Goal: Task Accomplishment & Management: Manage account settings

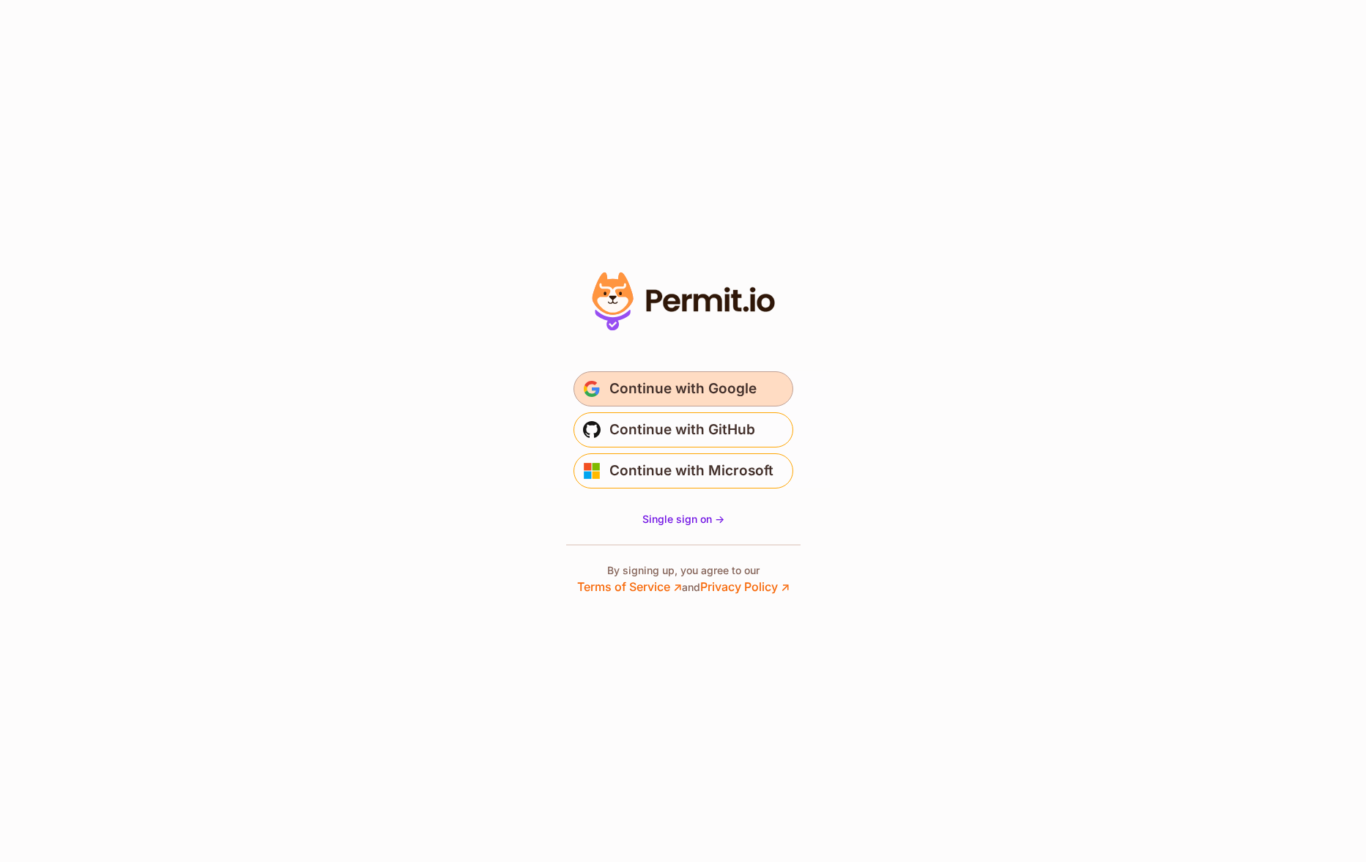
click at [709, 400] on span "Continue with Google" at bounding box center [682, 388] width 147 height 23
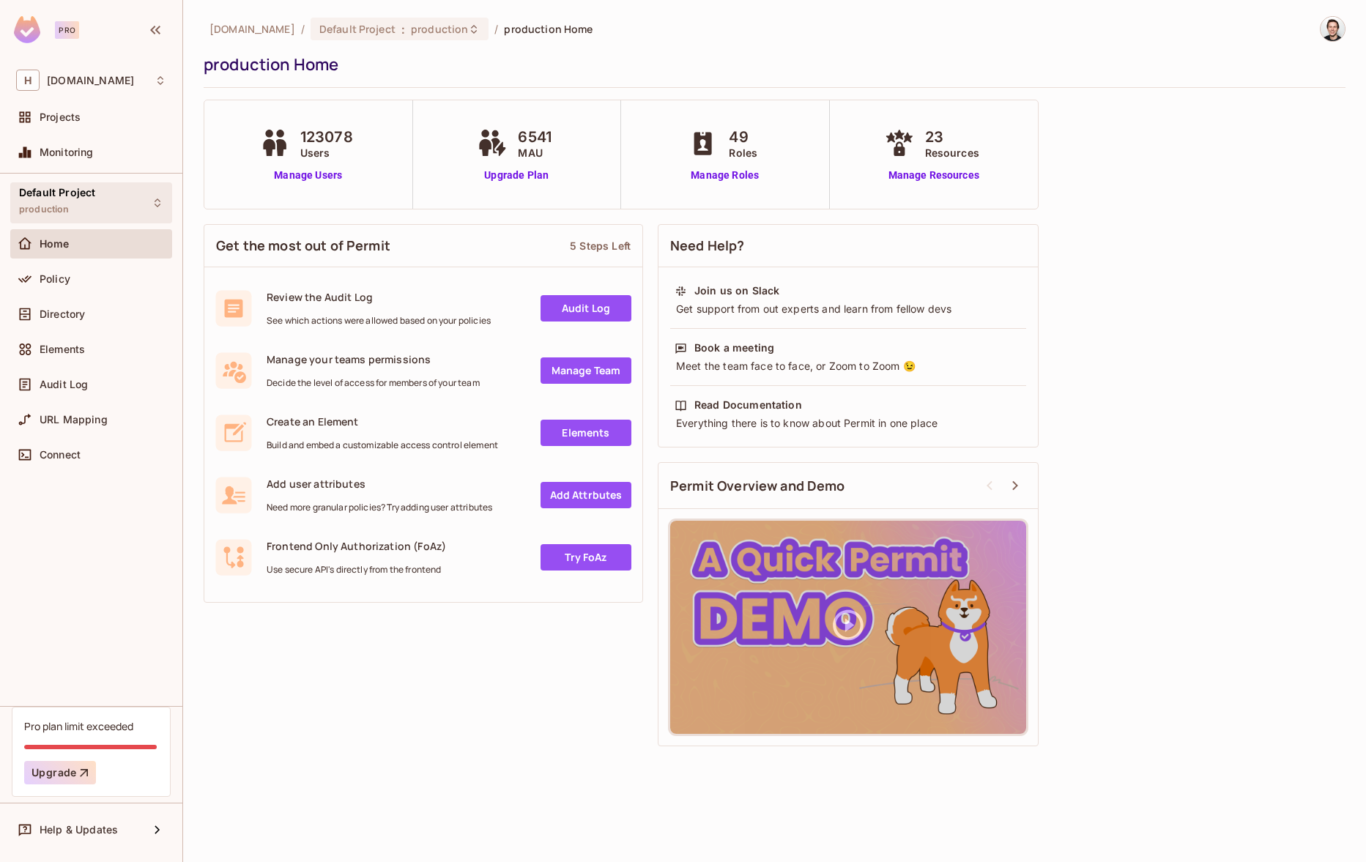
click at [91, 183] on div "Default Project production" at bounding box center [91, 202] width 162 height 40
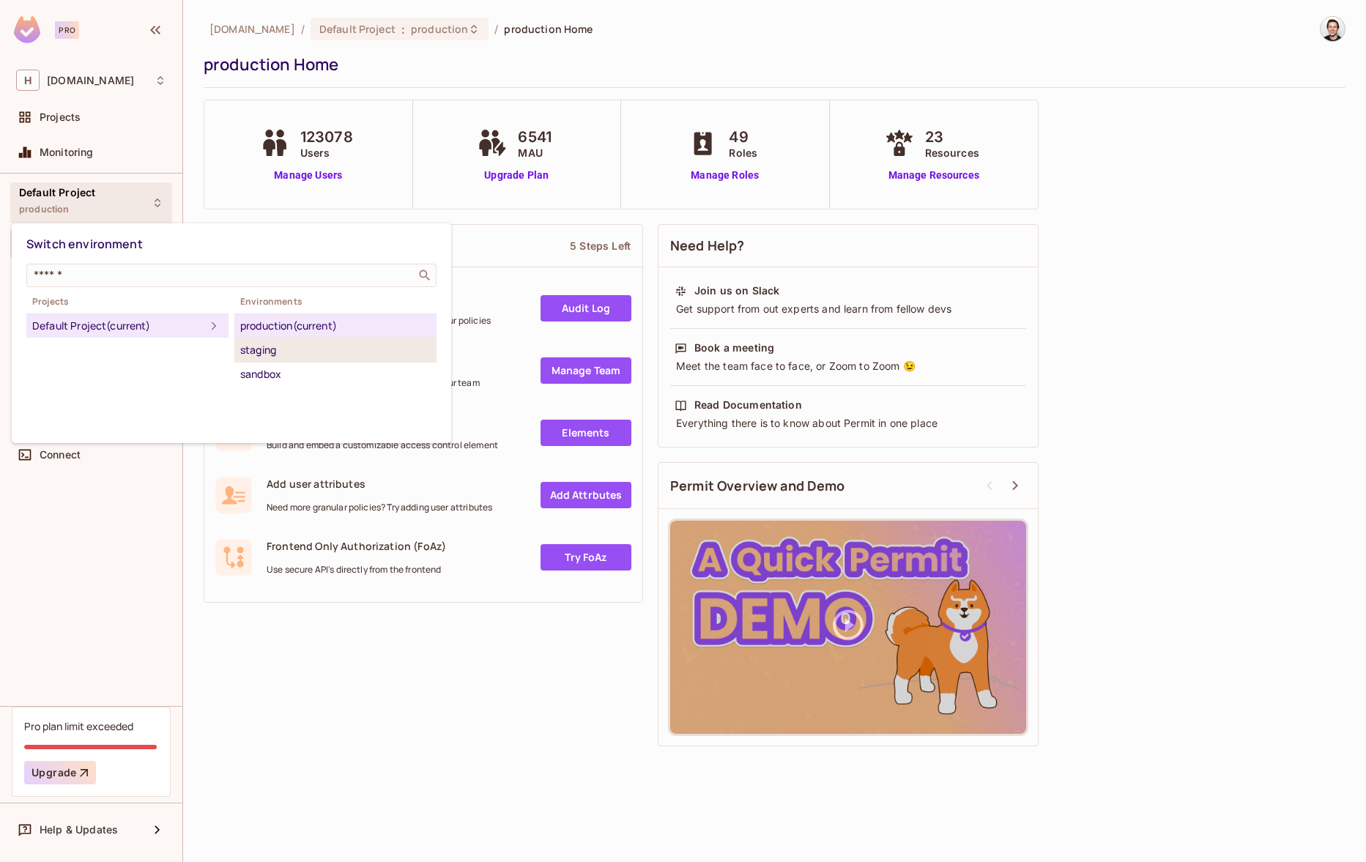
click at [244, 346] on div "staging" at bounding box center [335, 350] width 190 height 18
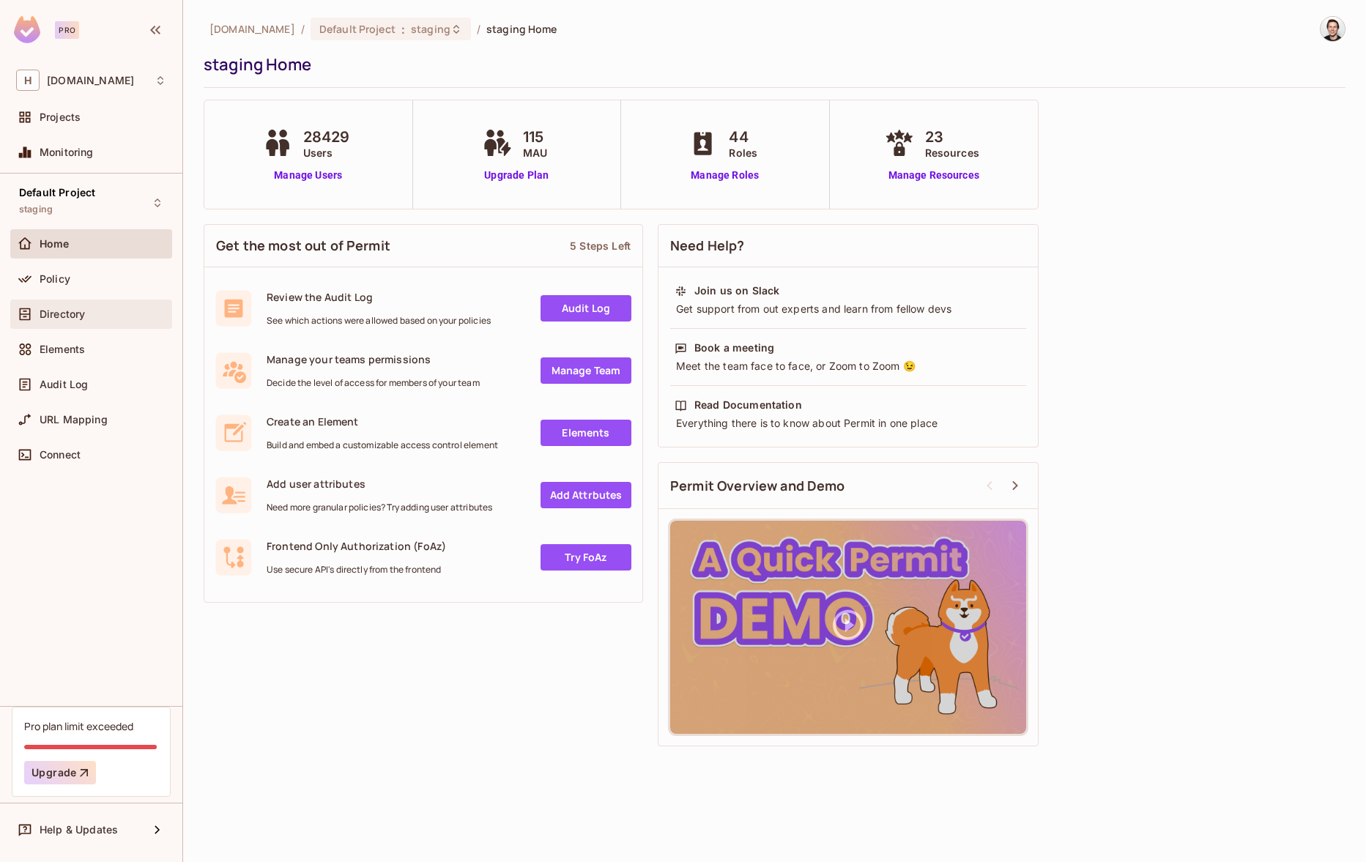
click at [60, 302] on div "Directory" at bounding box center [91, 314] width 162 height 29
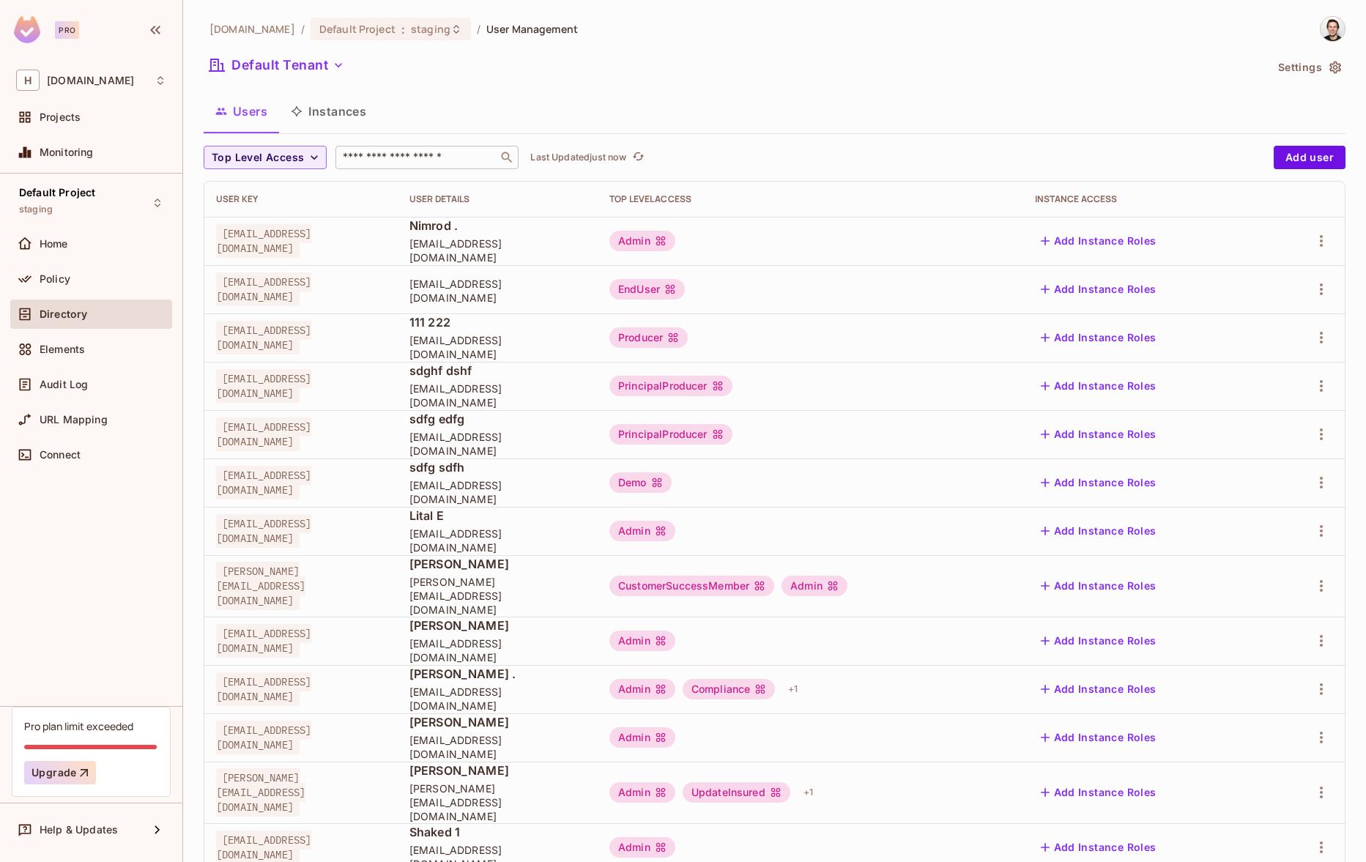
click at [375, 156] on input "text" at bounding box center [417, 157] width 154 height 15
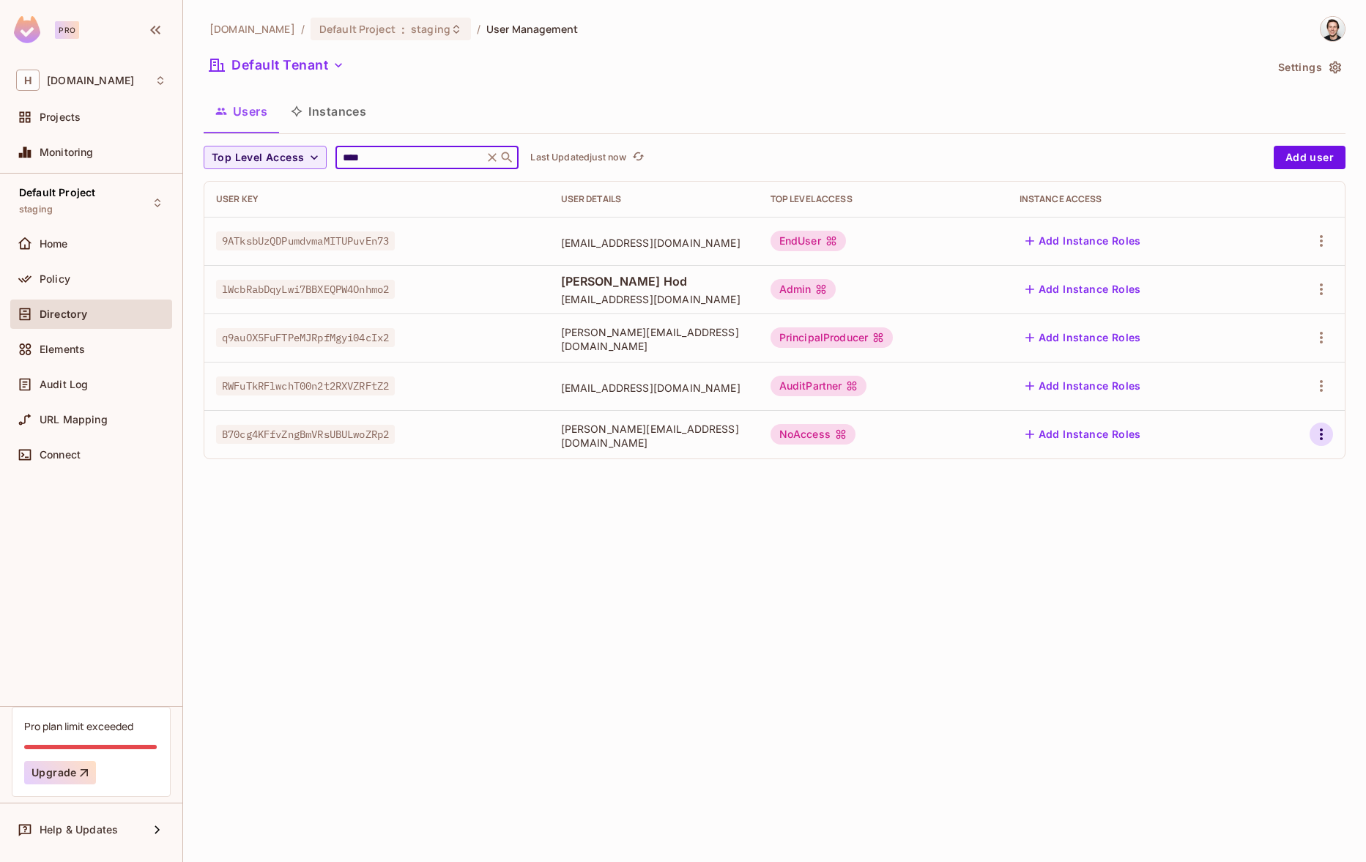
type input "****"
click at [1321, 432] on icon "button" at bounding box center [1322, 435] width 18 height 18
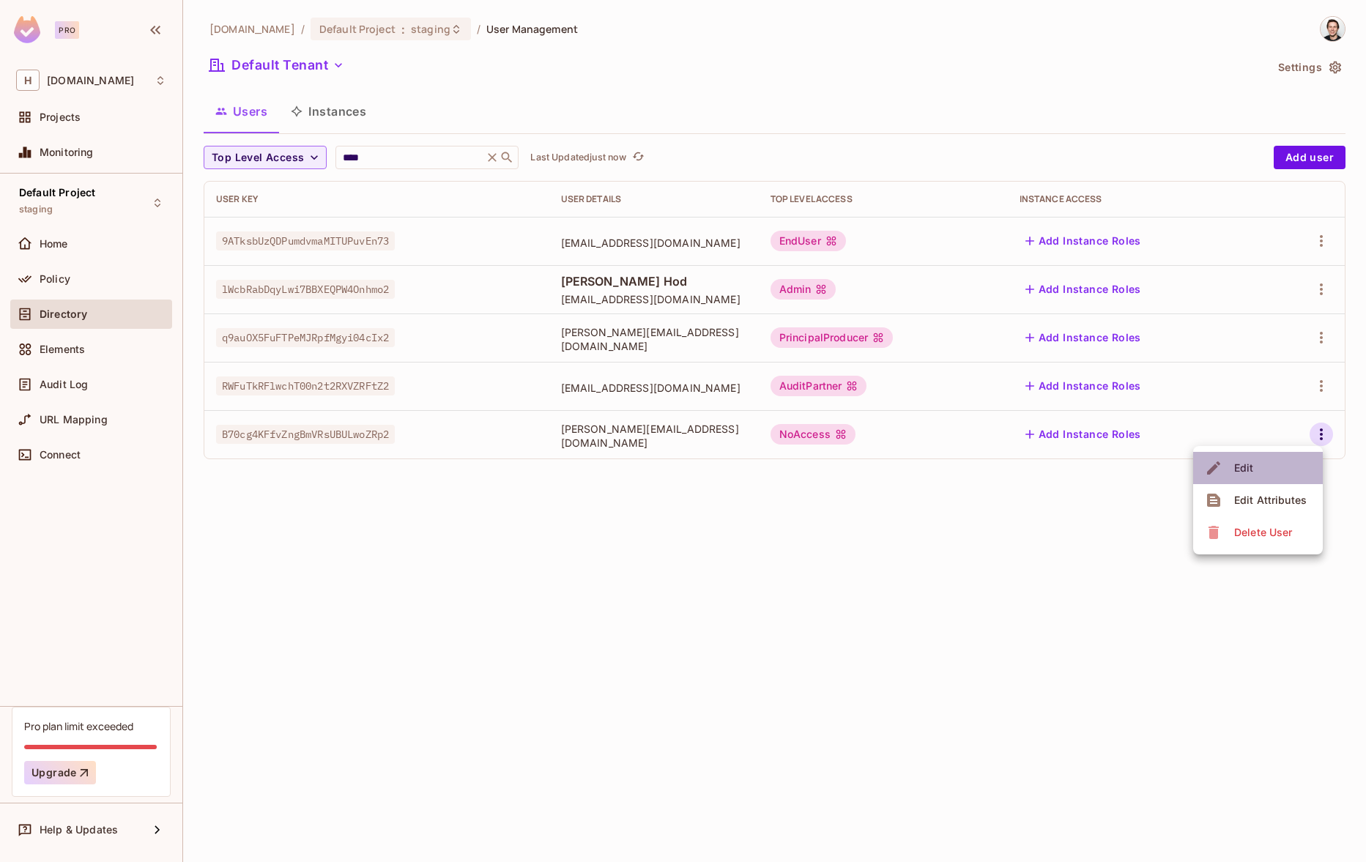
click at [1299, 459] on li "Edit" at bounding box center [1258, 468] width 130 height 32
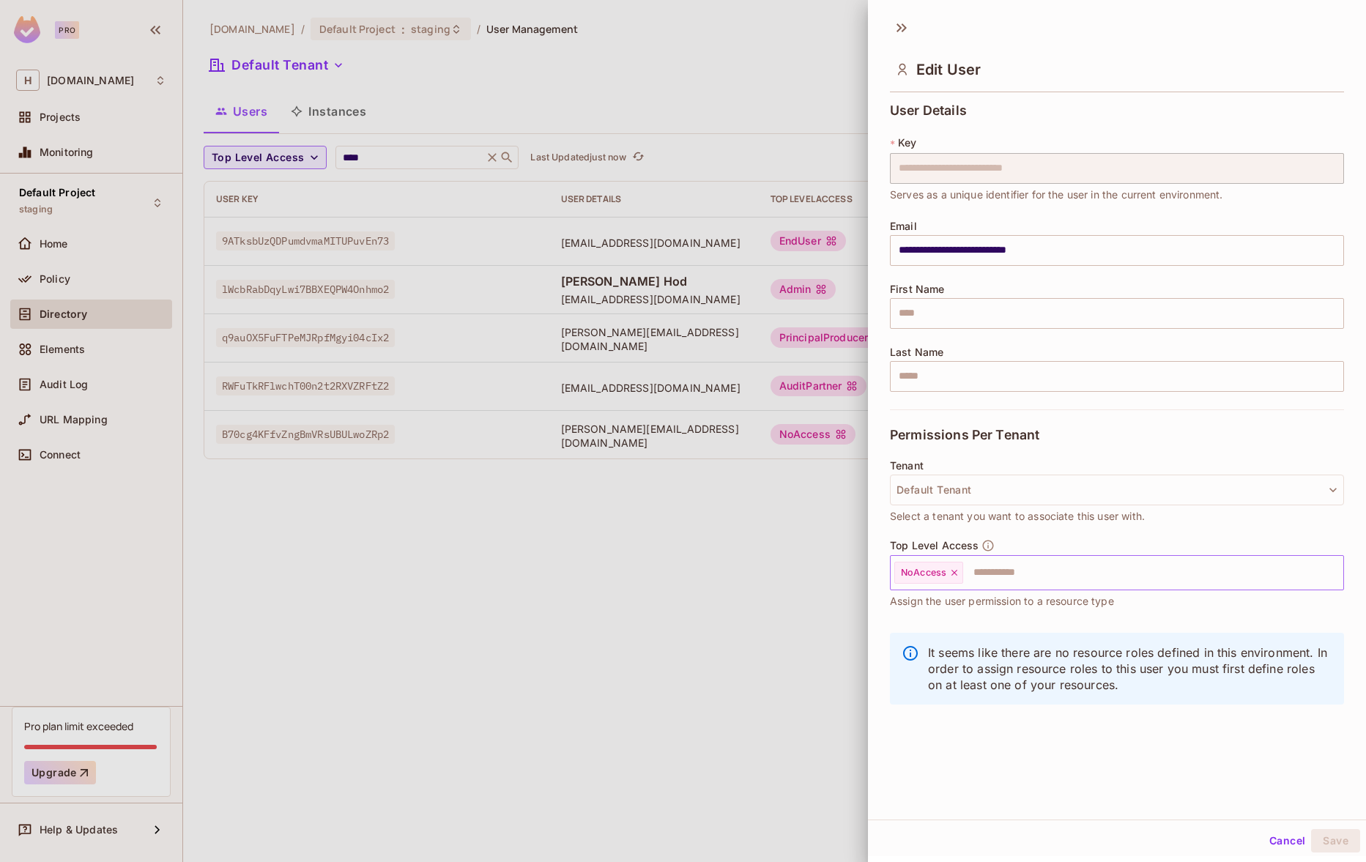
click at [956, 575] on icon at bounding box center [954, 573] width 6 height 6
click at [956, 575] on input "text" at bounding box center [1104, 572] width 423 height 29
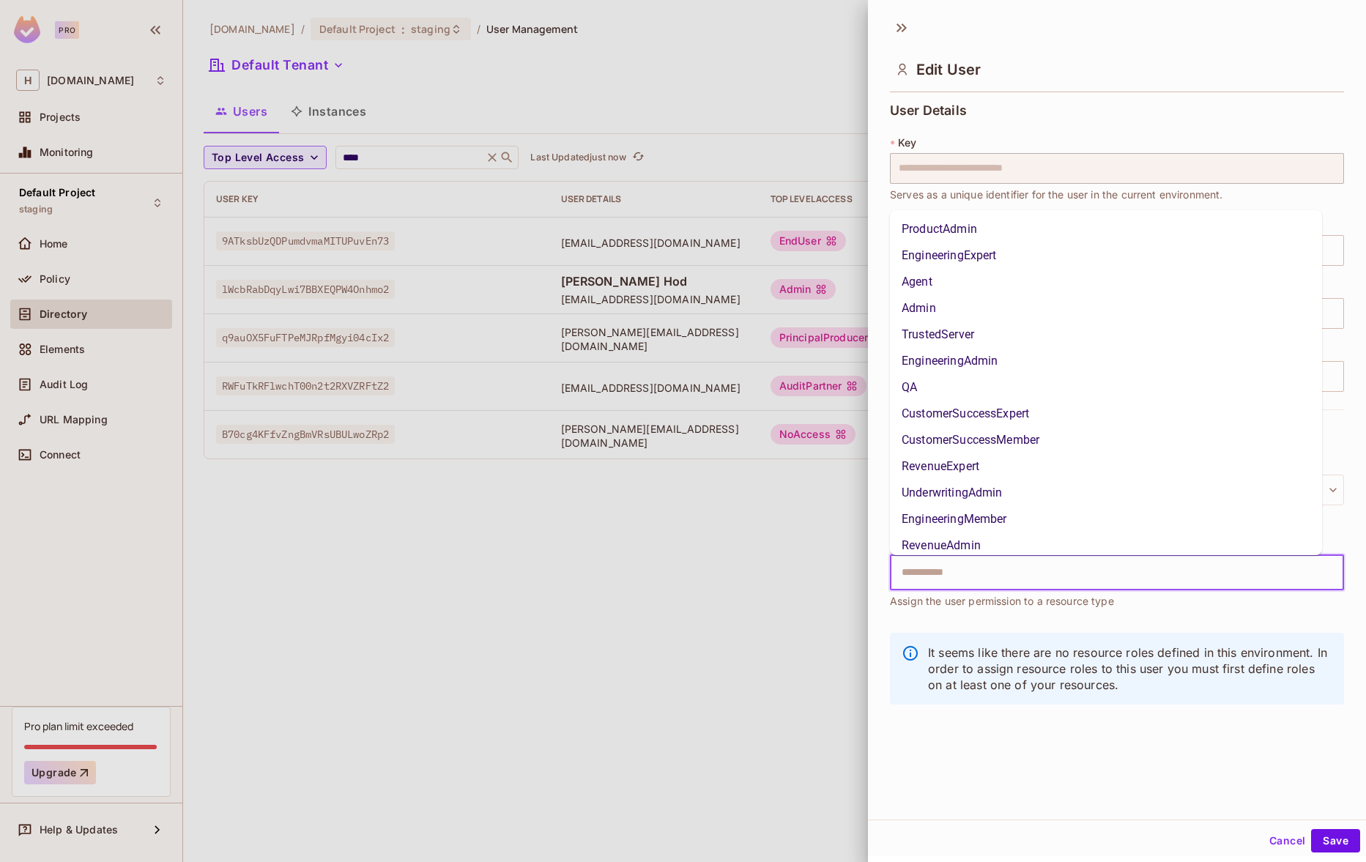
click at [935, 309] on li "Admin" at bounding box center [1106, 308] width 432 height 26
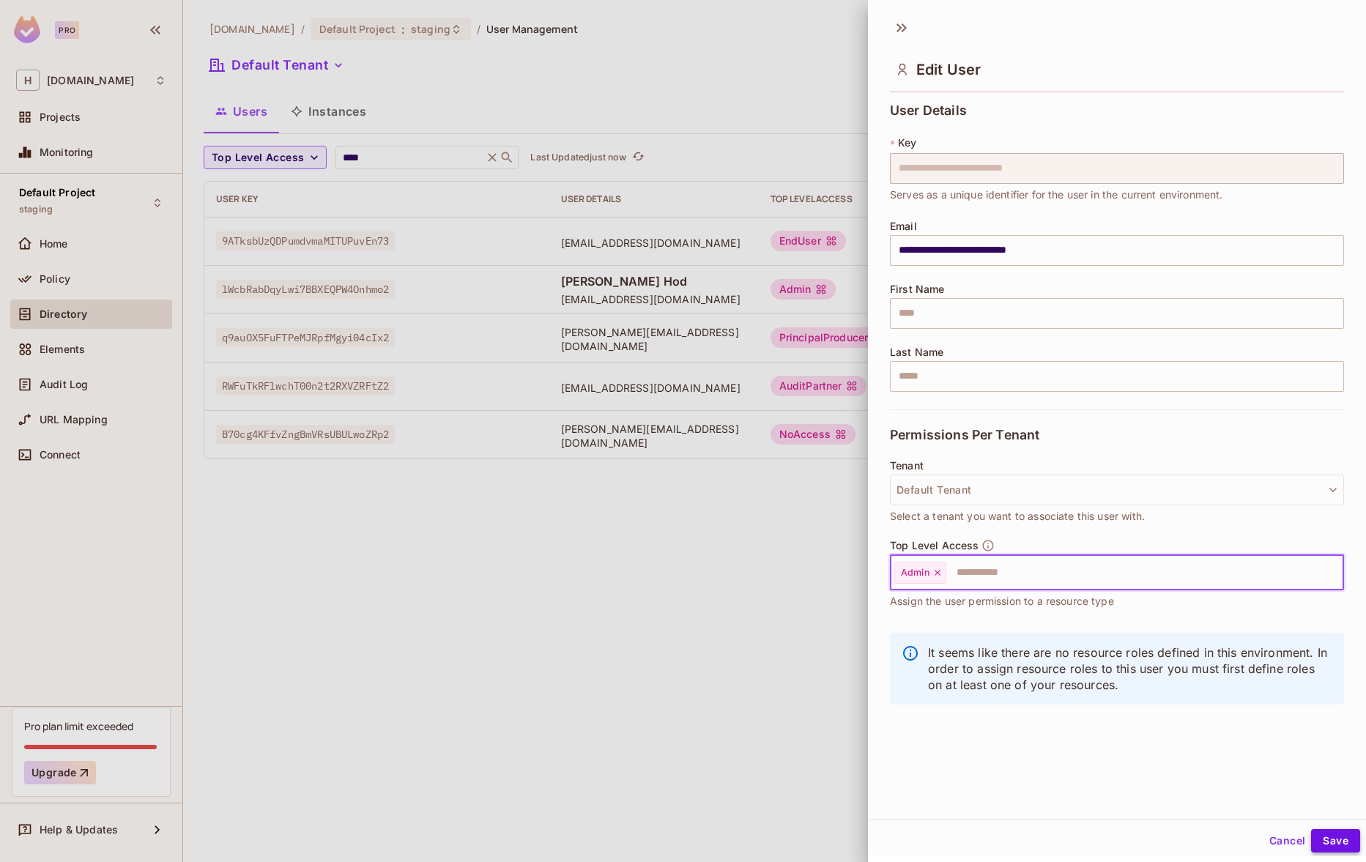
click at [1336, 845] on button "Save" at bounding box center [1335, 840] width 49 height 23
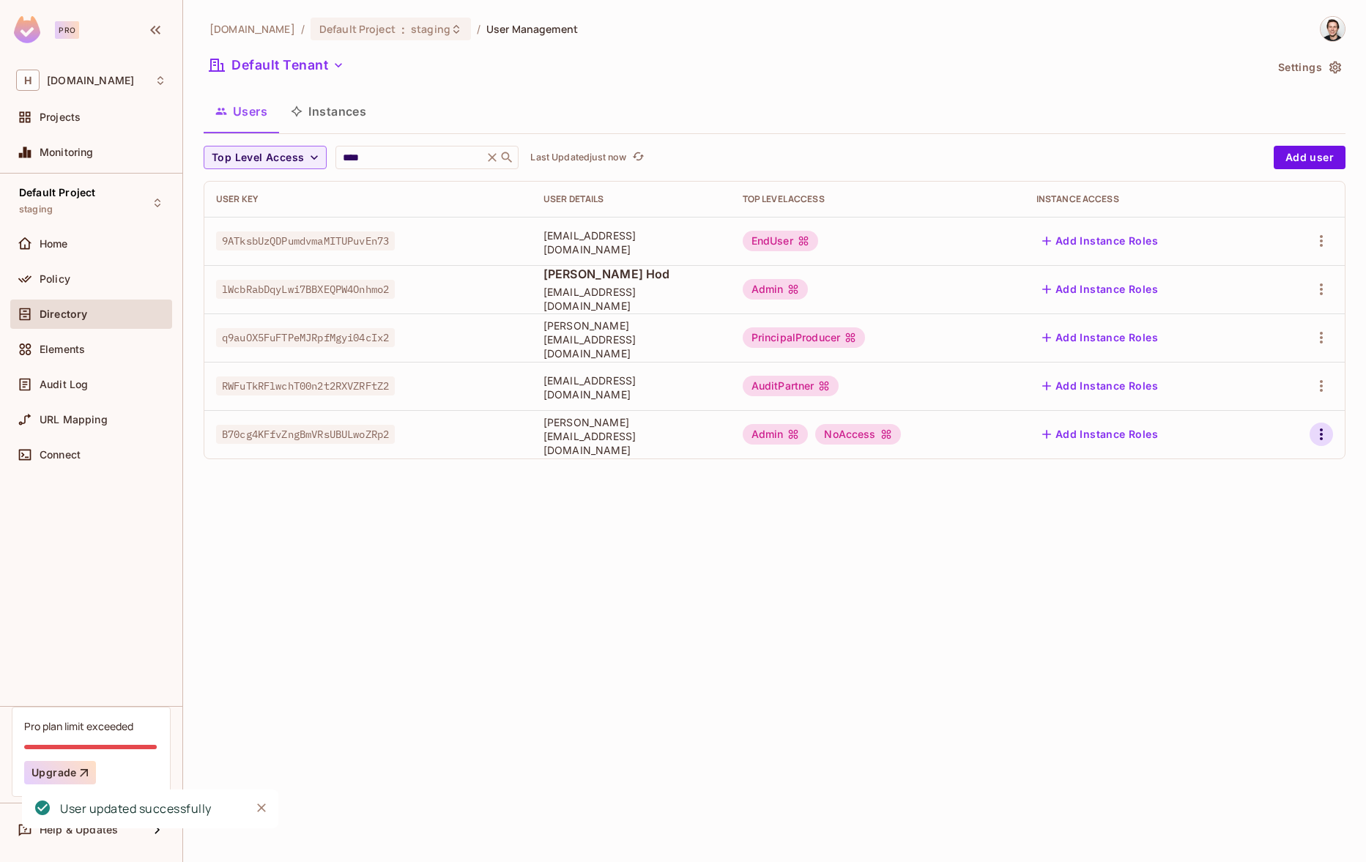
click at [1319, 432] on icon "button" at bounding box center [1322, 435] width 18 height 18
click at [1288, 460] on li "Edit" at bounding box center [1258, 468] width 130 height 32
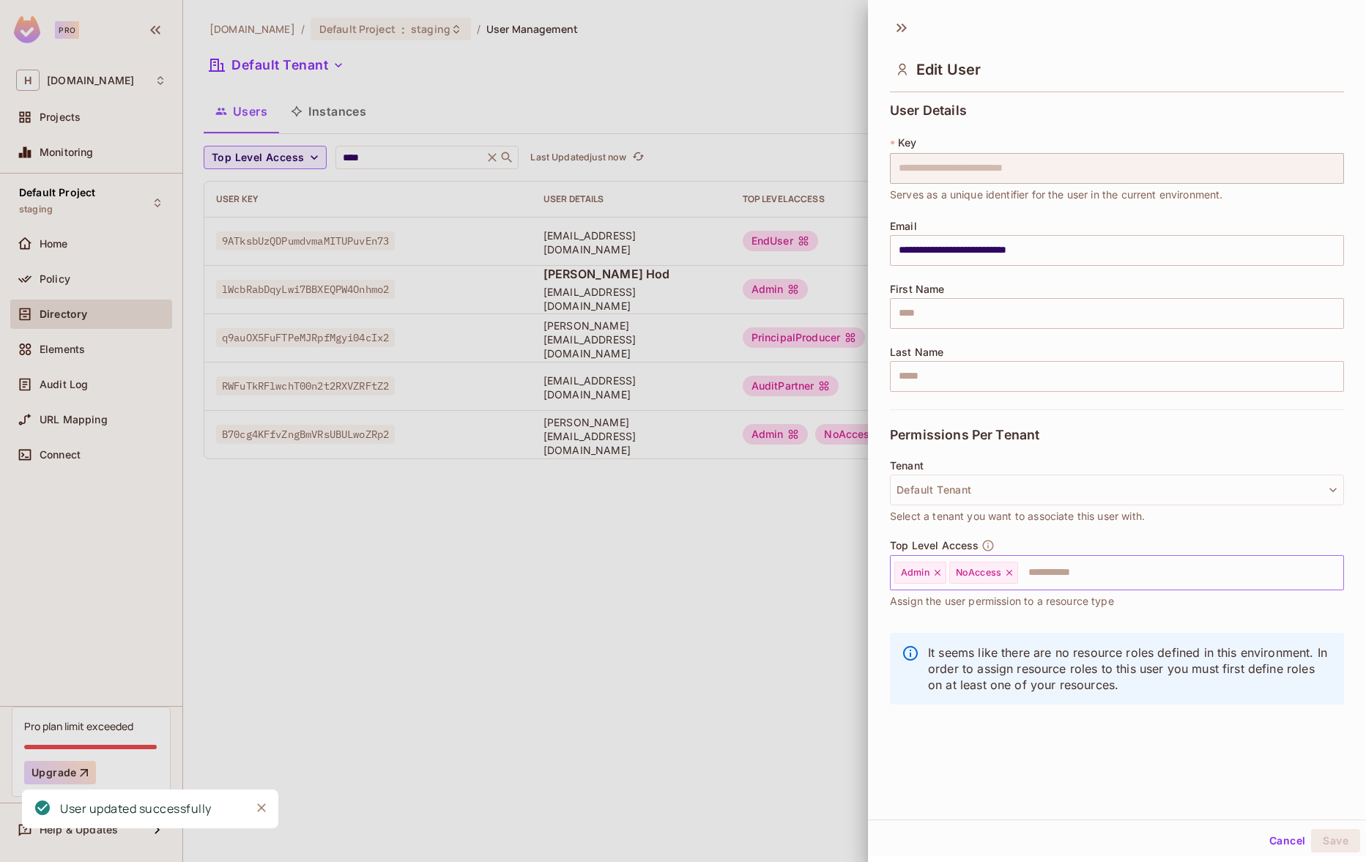
click at [1013, 574] on icon at bounding box center [1009, 573] width 10 height 10
click at [1315, 834] on button "Save" at bounding box center [1335, 840] width 49 height 23
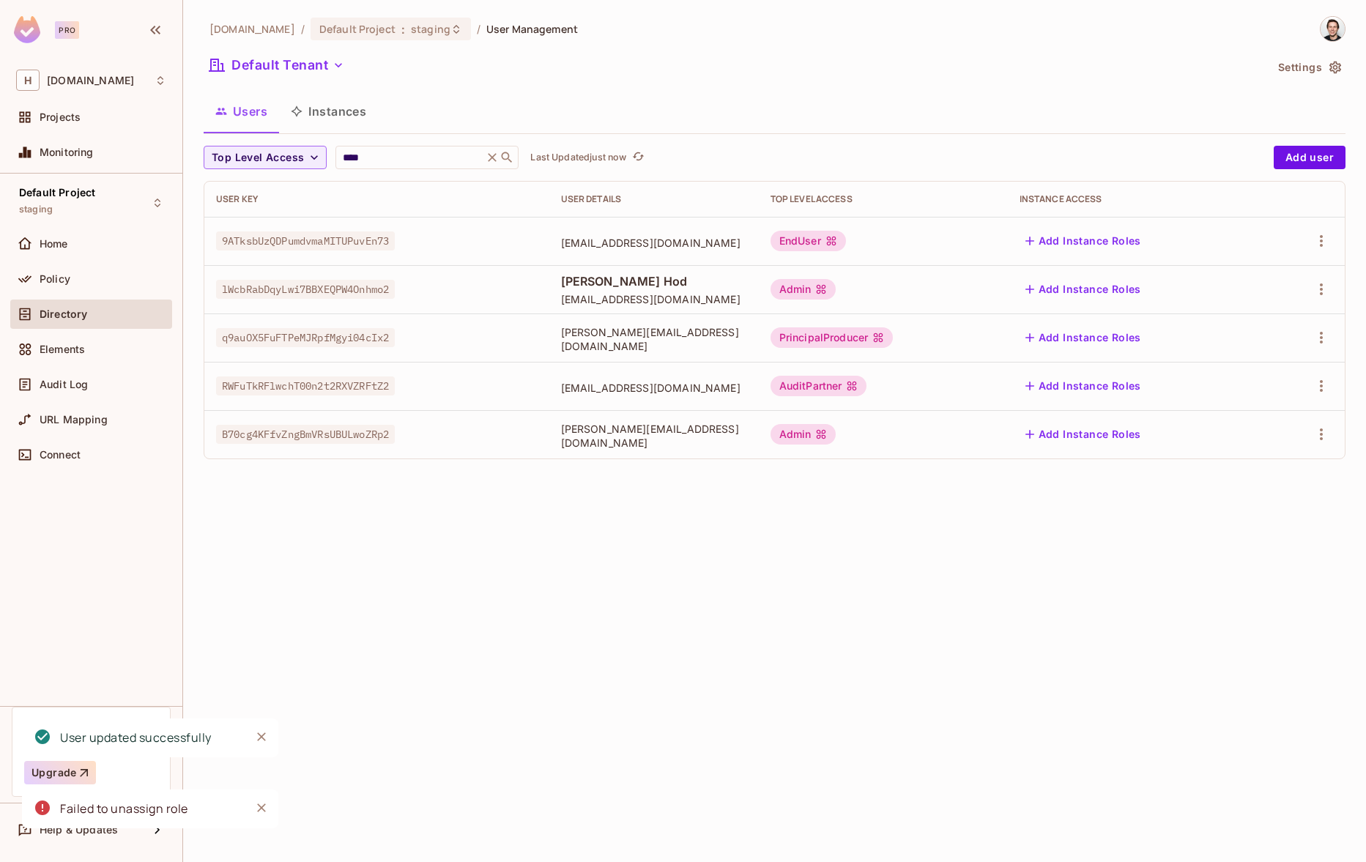
click at [782, 559] on div "[DOMAIN_NAME] / Default Project : staging / User Management Default Tenant Sett…" at bounding box center [774, 431] width 1183 height 862
click at [373, 158] on input "****" at bounding box center [409, 157] width 139 height 15
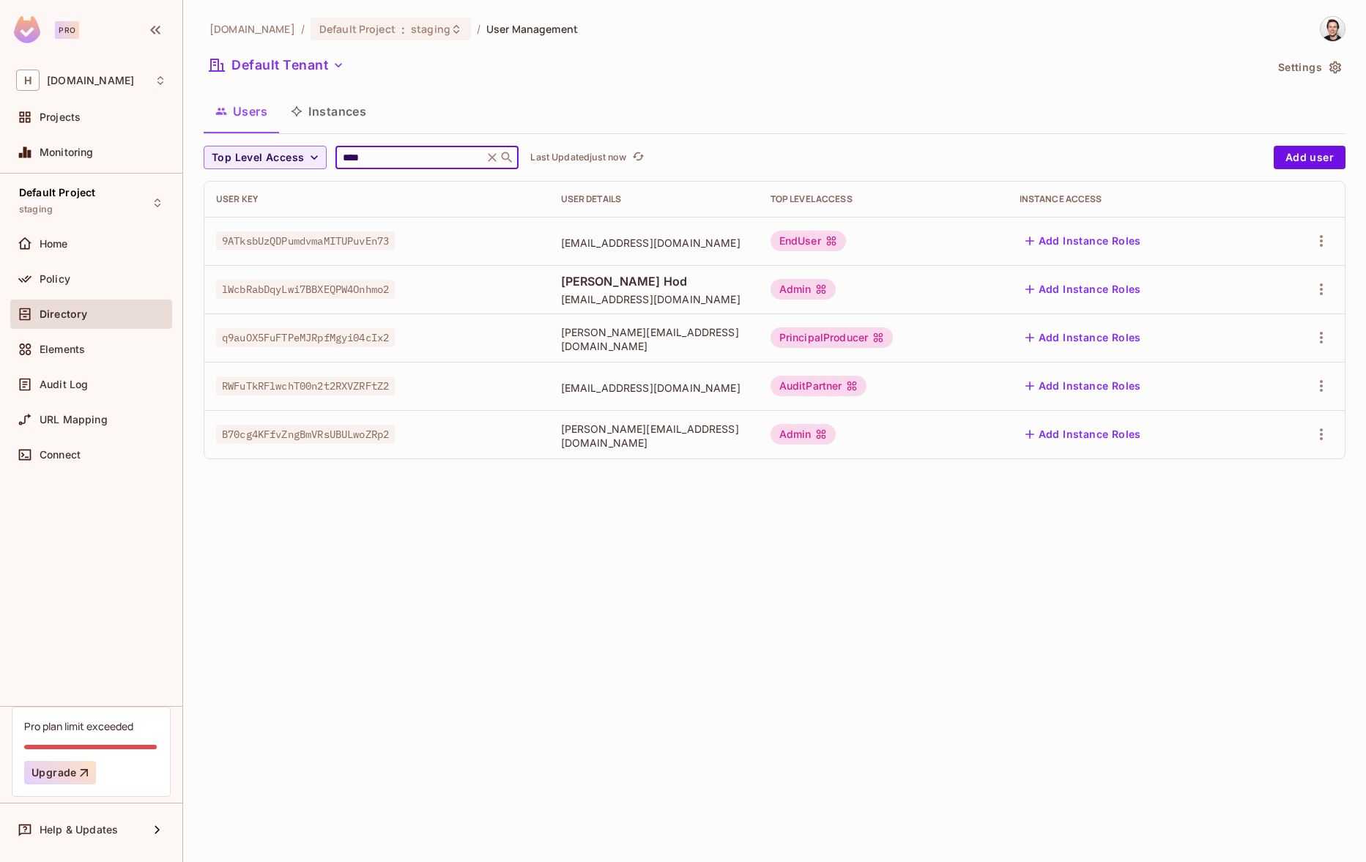
click at [507, 161] on icon at bounding box center [507, 157] width 15 height 15
drag, startPoint x: 433, startPoint y: 156, endPoint x: 262, endPoint y: 145, distance: 171.0
click at [262, 146] on div "Top Level Access **** ​ Last Updated just now" at bounding box center [735, 157] width 1063 height 23
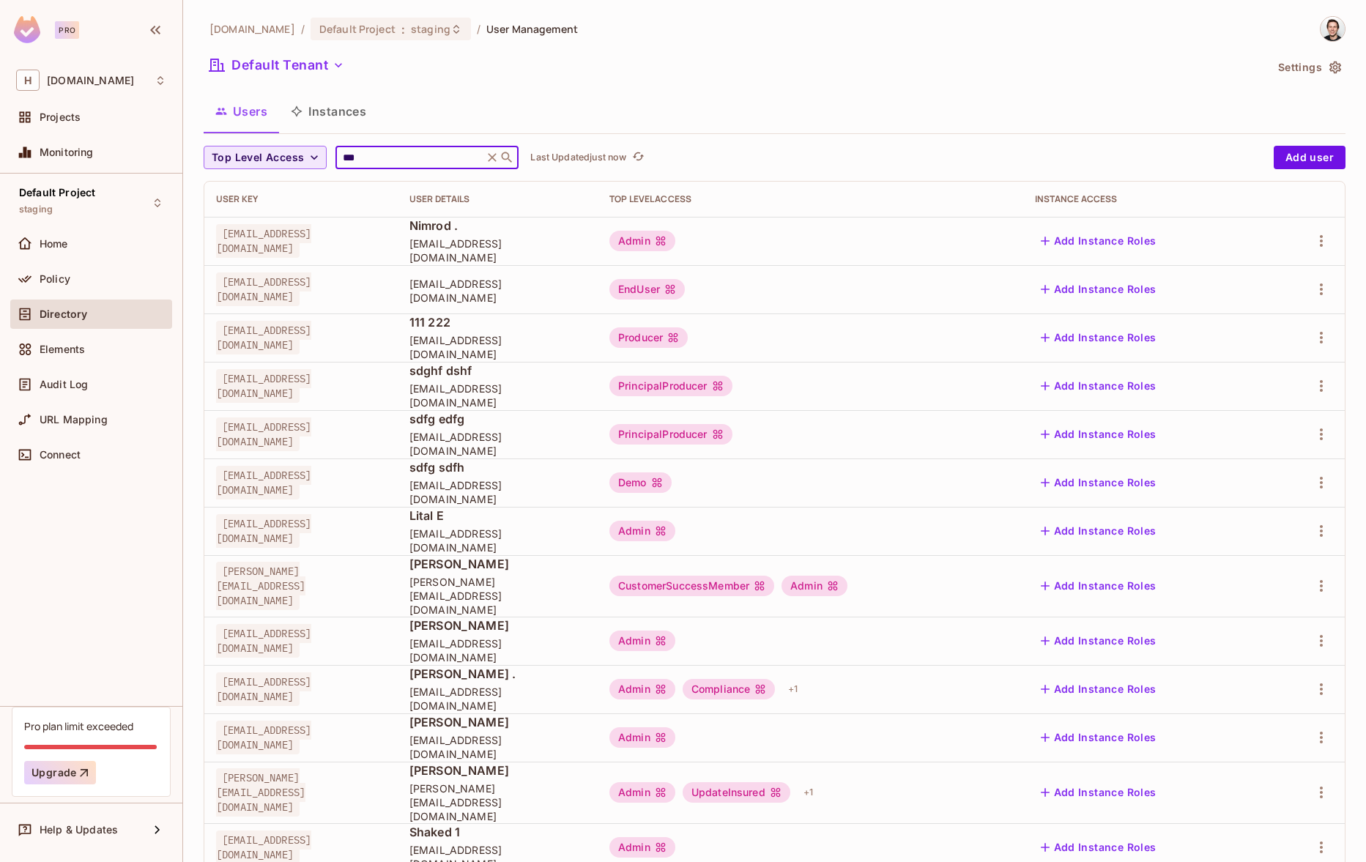
type input "****"
